Goal: Information Seeking & Learning: Learn about a topic

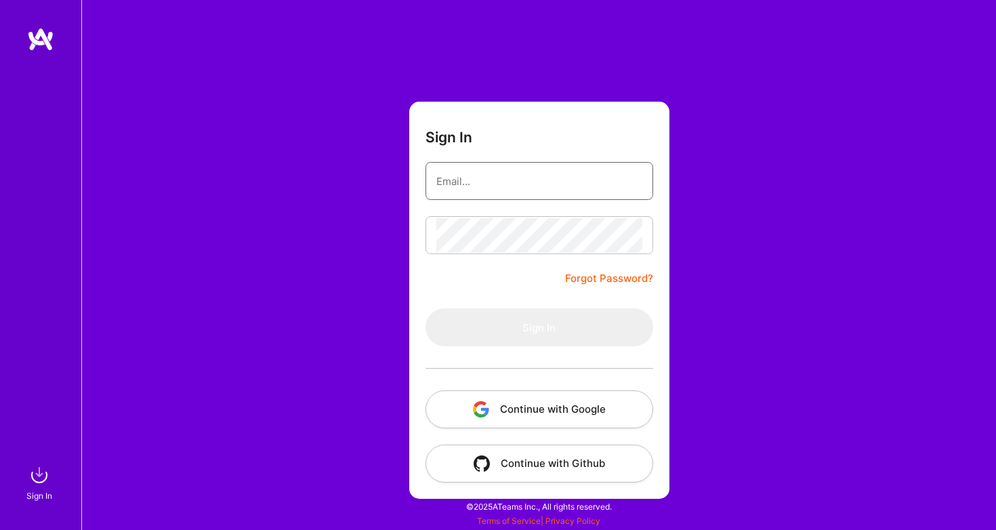
type input "[EMAIL_ADDRESS][DOMAIN_NAME]"
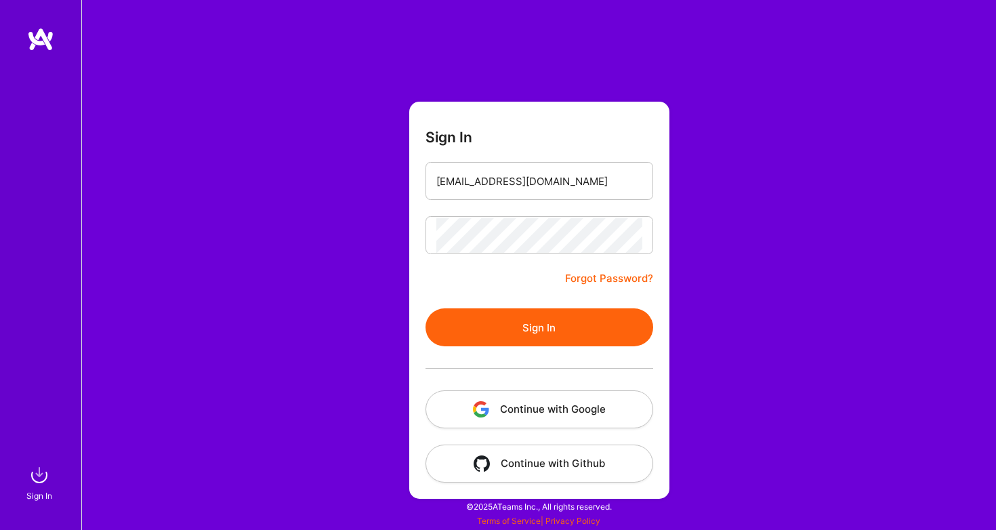
click at [542, 338] on button "Sign In" at bounding box center [539, 327] width 228 height 38
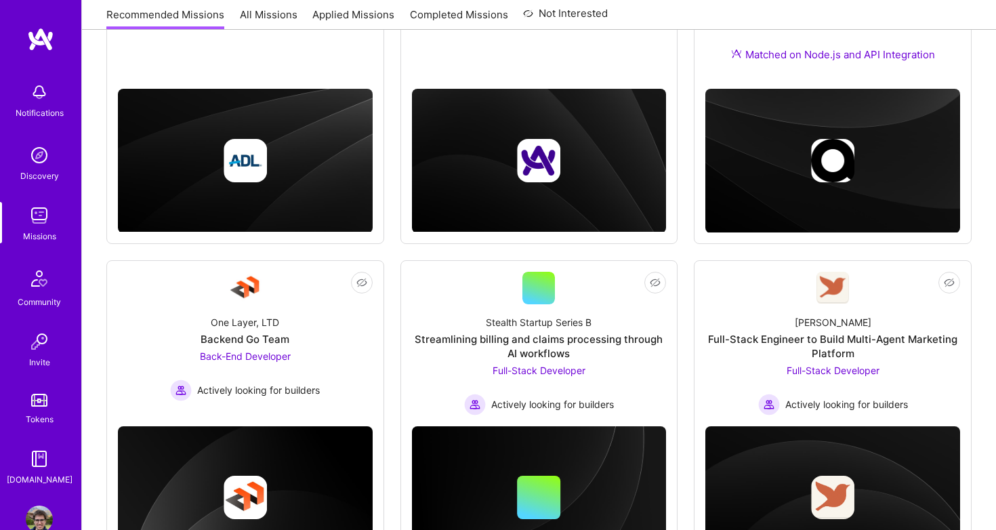
scroll to position [339, 0]
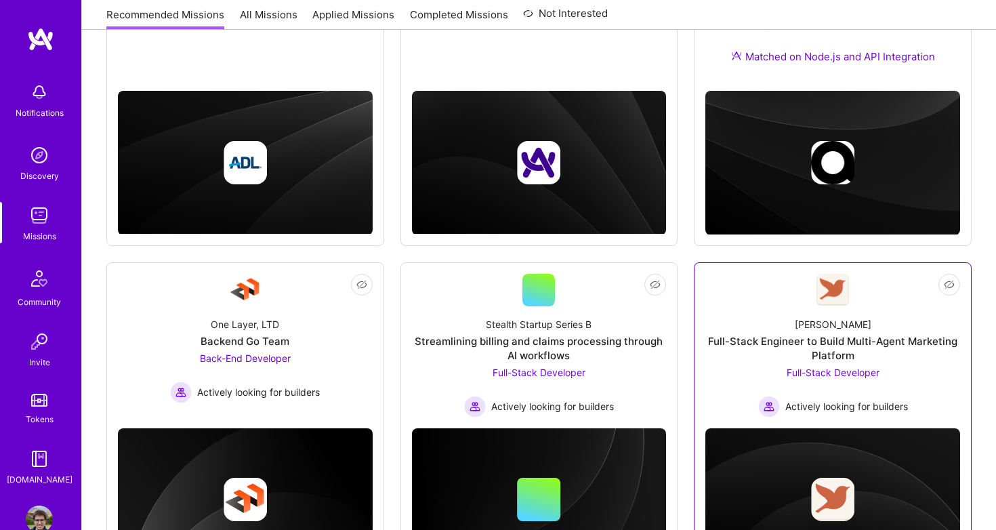
click at [727, 314] on div "[PERSON_NAME] Full-Stack Engineer to Build Multi-Agent Marketing Platform Full-…" at bounding box center [832, 361] width 255 height 111
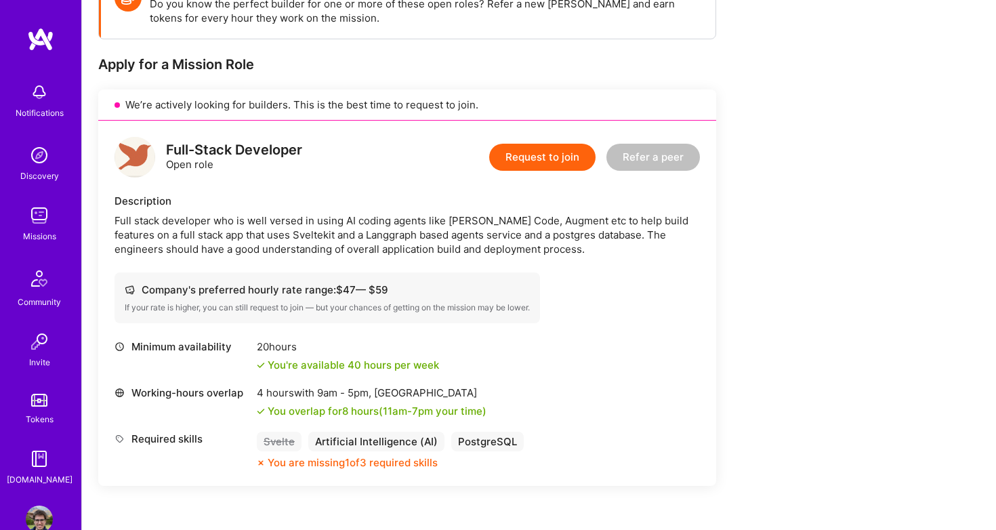
scroll to position [229, 0]
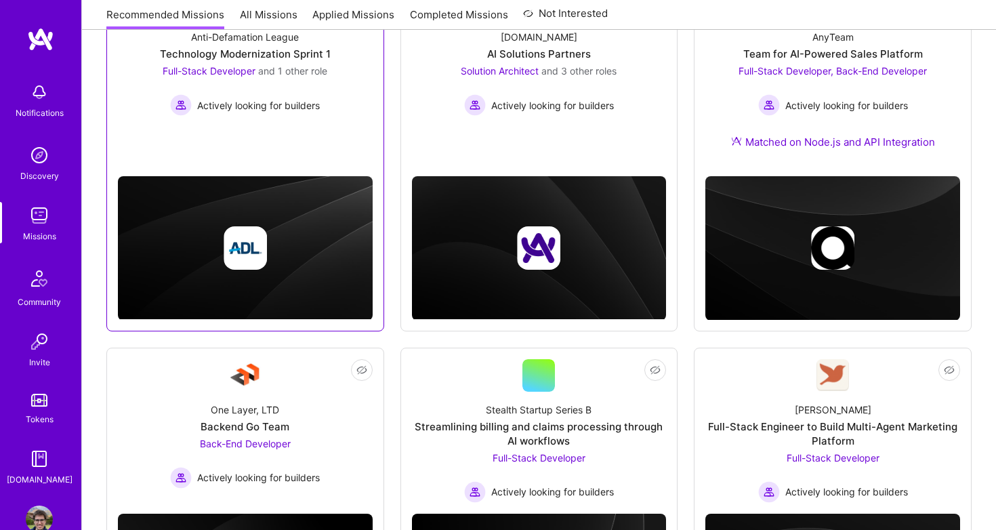
scroll to position [172, 0]
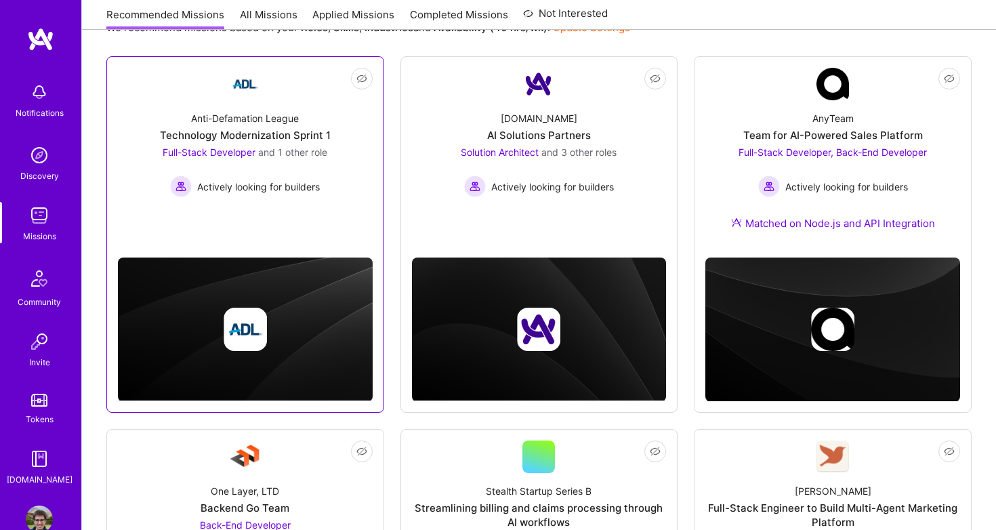
click at [327, 135] on div "Technology Modernization Sprint 1" at bounding box center [245, 135] width 171 height 14
